Goal: Information Seeking & Learning: Check status

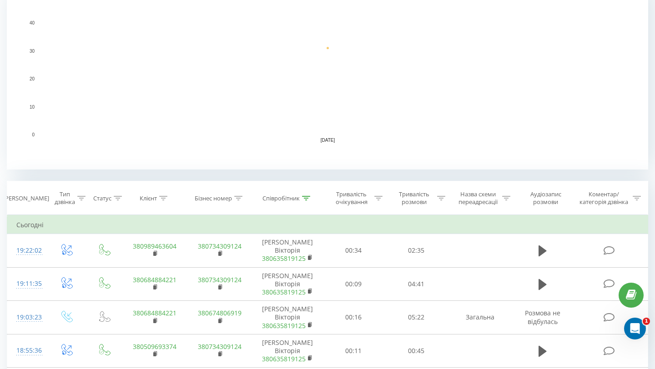
scroll to position [224, 0]
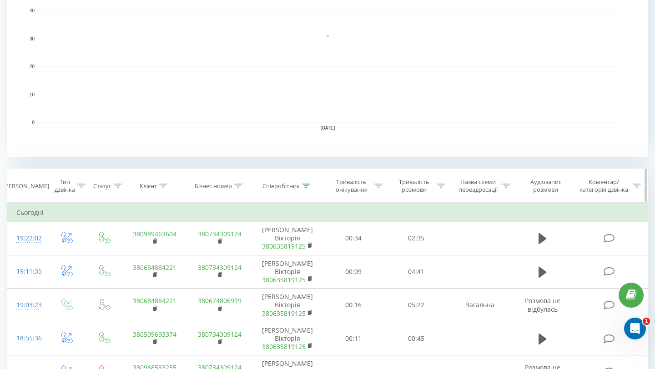
click at [162, 182] on div at bounding box center [163, 186] width 8 height 8
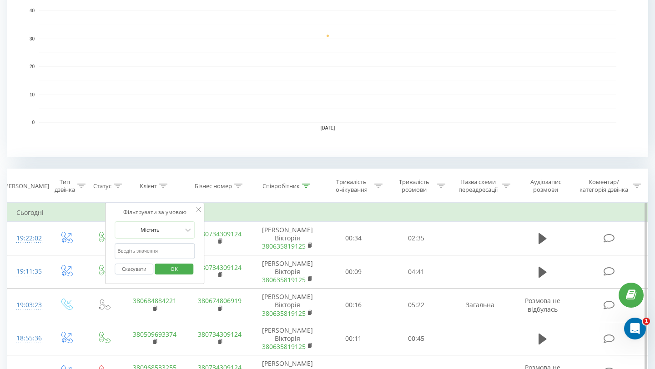
click at [138, 247] on input "text" at bounding box center [155, 251] width 80 height 16
click at [170, 270] on span "OK" at bounding box center [174, 269] width 25 height 14
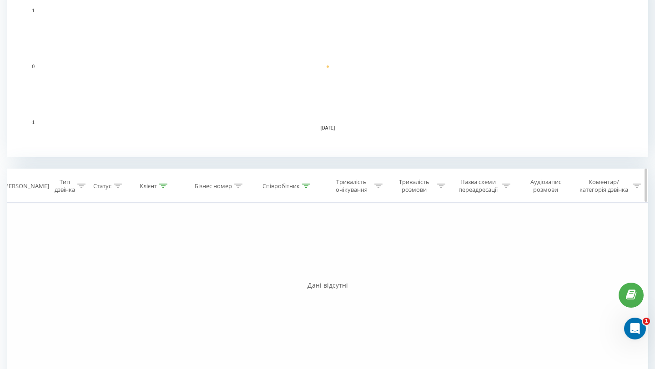
click at [164, 188] on icon at bounding box center [163, 186] width 8 height 5
click at [136, 249] on input "2338" at bounding box center [155, 251] width 80 height 16
type input "2388"
click at [174, 270] on span "OK" at bounding box center [174, 269] width 25 height 14
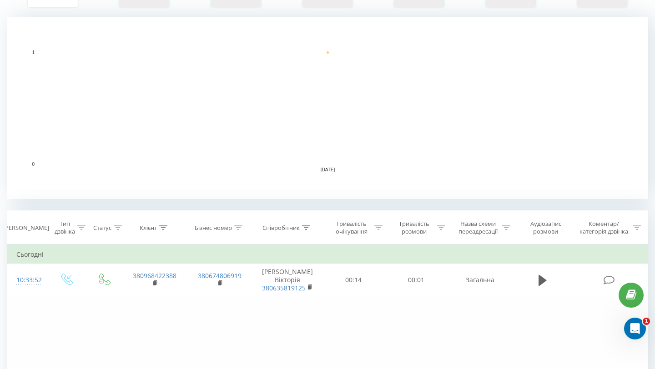
scroll to position [191, 0]
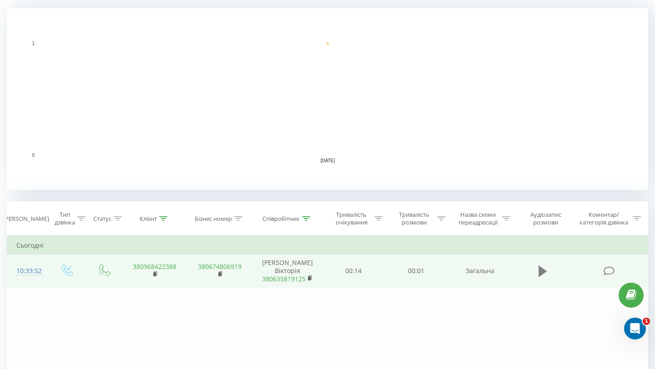
click at [537, 273] on button at bounding box center [543, 272] width 14 height 14
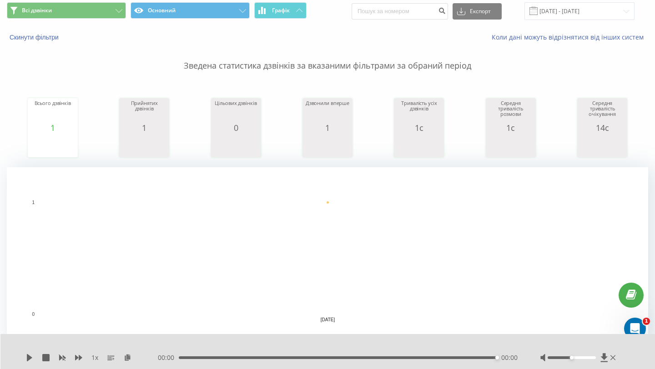
scroll to position [0, 0]
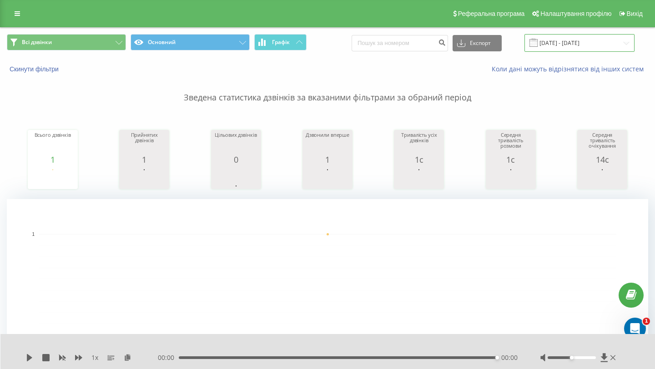
click at [575, 47] on input "[DATE] - [DATE]" at bounding box center [580, 43] width 110 height 18
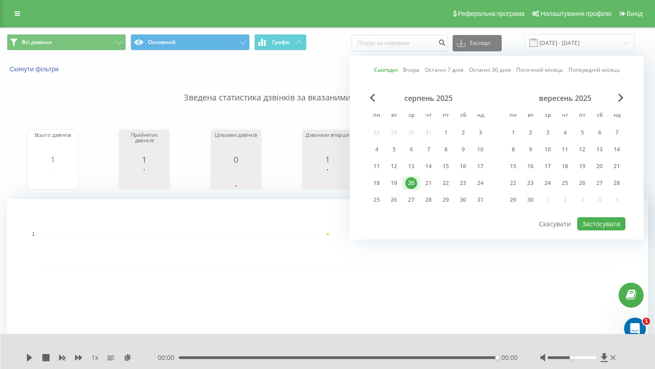
click at [294, 239] on rect "A chart." at bounding box center [327, 290] width 577 height 112
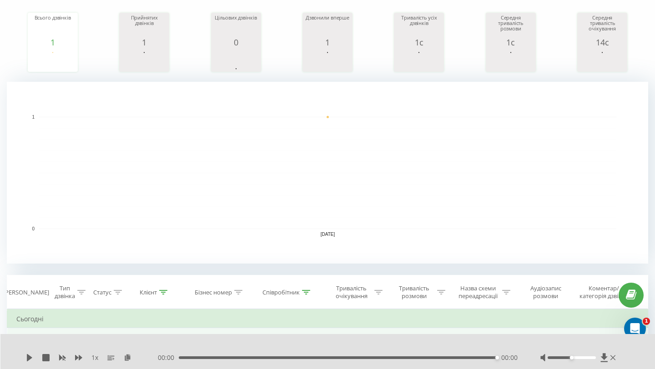
scroll to position [115, 0]
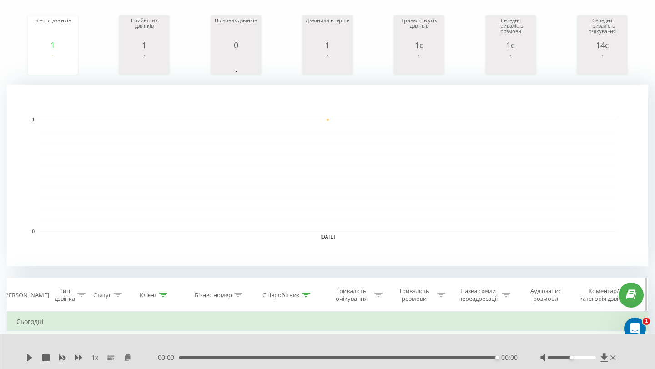
click at [163, 292] on div at bounding box center [163, 296] width 8 height 8
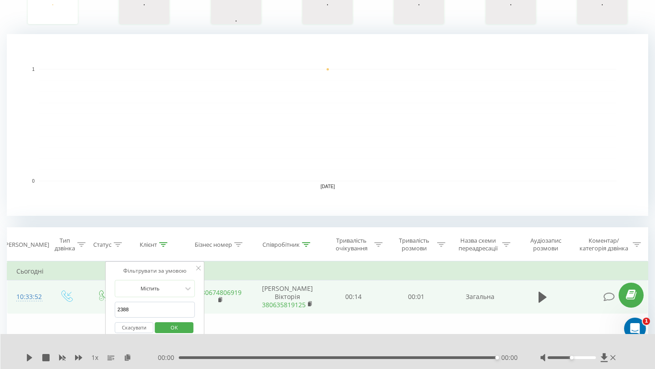
scroll to position [166, 0]
click at [307, 244] on icon at bounding box center [306, 244] width 8 height 5
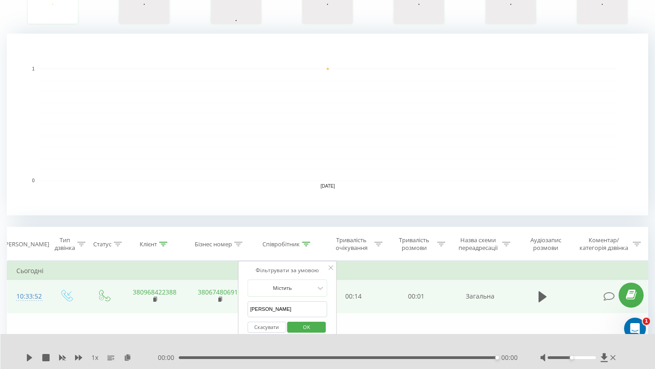
click at [278, 311] on input "[PERSON_NAME]" at bounding box center [288, 310] width 80 height 16
click at [306, 326] on span "OK" at bounding box center [306, 327] width 25 height 14
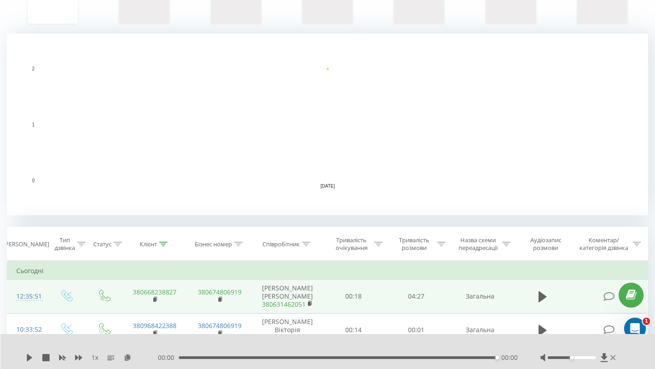
scroll to position [190, 0]
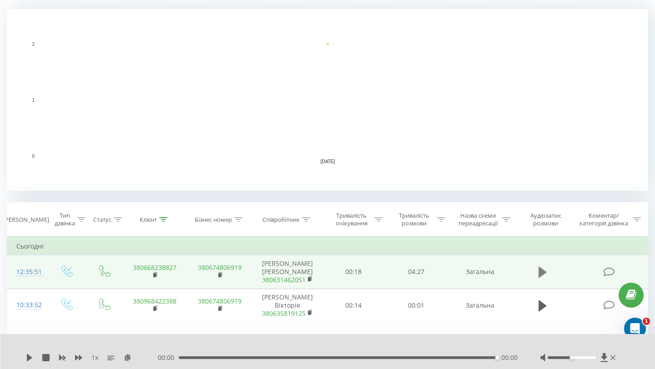
click at [541, 274] on icon at bounding box center [543, 272] width 8 height 11
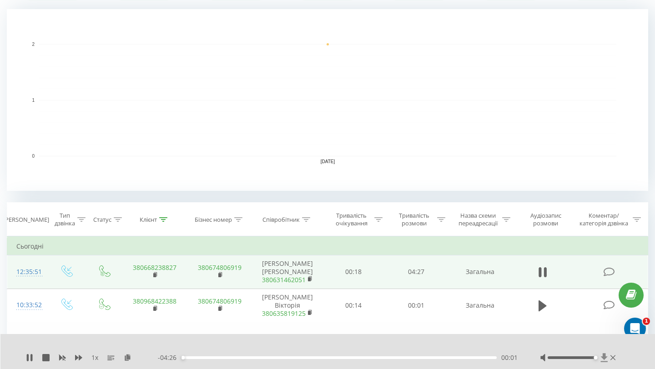
drag, startPoint x: 573, startPoint y: 359, endPoint x: 606, endPoint y: 359, distance: 32.3
click at [605, 361] on div at bounding box center [579, 358] width 77 height 9
click at [214, 359] on div "00:03" at bounding box center [339, 358] width 316 height 3
click at [246, 359] on div "00:29" at bounding box center [339, 358] width 316 height 3
click at [280, 358] on div "00:56" at bounding box center [339, 358] width 316 height 3
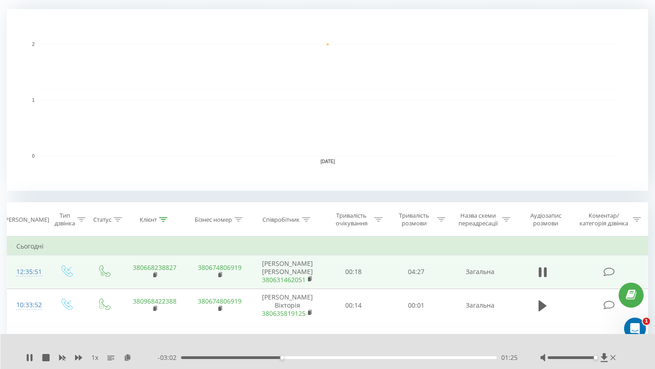
click at [306, 358] on div "01:25" at bounding box center [339, 358] width 316 height 3
click at [386, 358] on div "01:47" at bounding box center [339, 358] width 316 height 3
click at [418, 358] on div "02:54" at bounding box center [339, 358] width 316 height 3
click at [447, 357] on div "03:22" at bounding box center [339, 358] width 316 height 3
click at [473, 358] on div "00:00" at bounding box center [339, 358] width 316 height 3
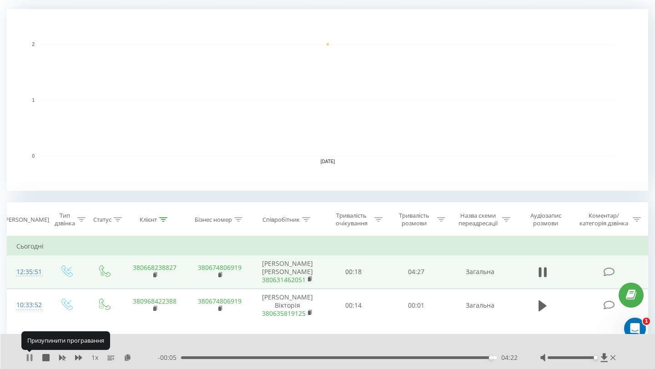
click at [26, 358] on icon at bounding box center [29, 357] width 7 height 7
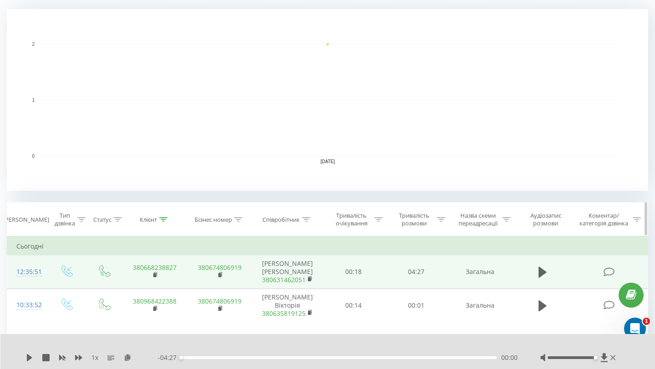
click at [164, 218] on icon at bounding box center [163, 219] width 8 height 5
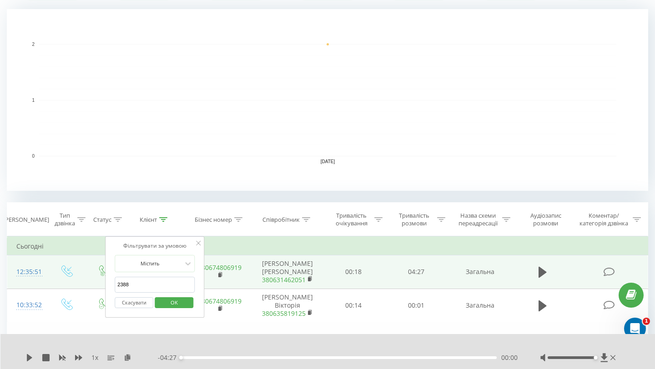
click at [134, 280] on input "2388" at bounding box center [155, 285] width 80 height 16
click at [168, 302] on span "OK" at bounding box center [174, 303] width 25 height 14
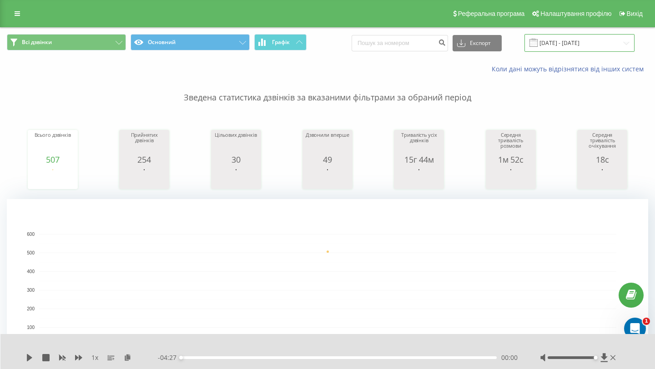
click at [559, 41] on input "[DATE] - [DATE]" at bounding box center [580, 43] width 110 height 18
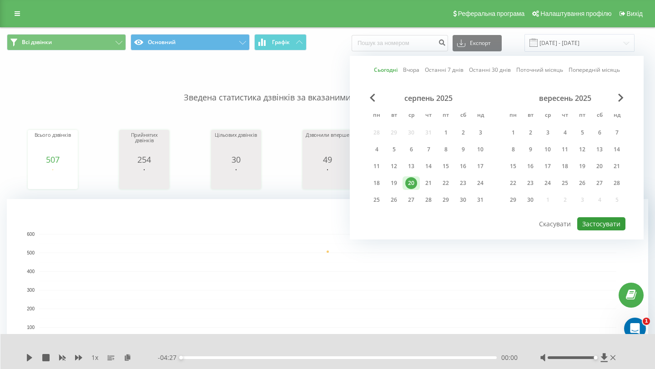
click at [603, 226] on button "Застосувати" at bounding box center [601, 223] width 48 height 13
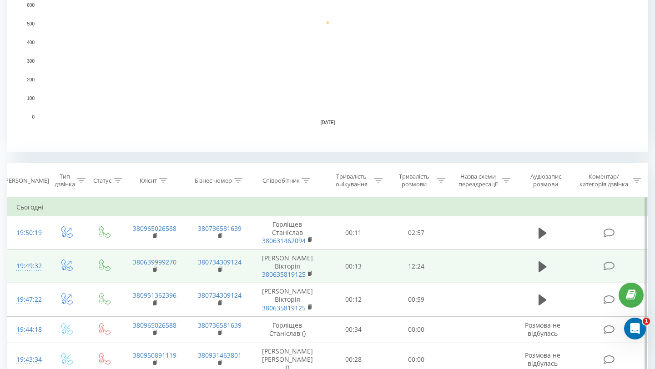
scroll to position [236, 0]
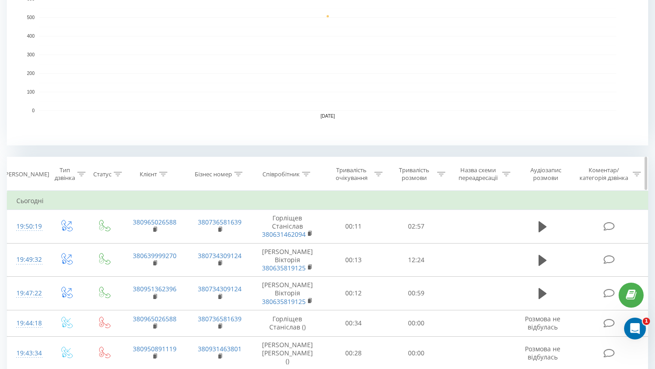
click at [159, 176] on icon at bounding box center [163, 174] width 8 height 5
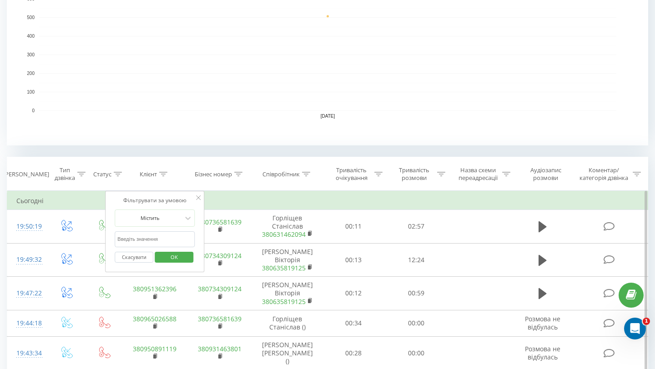
click at [158, 235] on input "text" at bounding box center [155, 240] width 80 height 16
click at [287, 177] on div "Співробітник" at bounding box center [281, 175] width 37 height 8
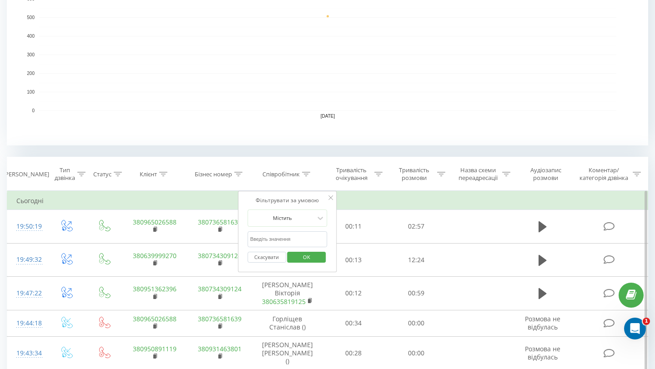
click at [285, 238] on input "text" at bounding box center [288, 240] width 80 height 16
type input "[PERSON_NAME]"
click at [307, 254] on span "OK" at bounding box center [306, 257] width 25 height 14
